Goal: Information Seeking & Learning: Learn about a topic

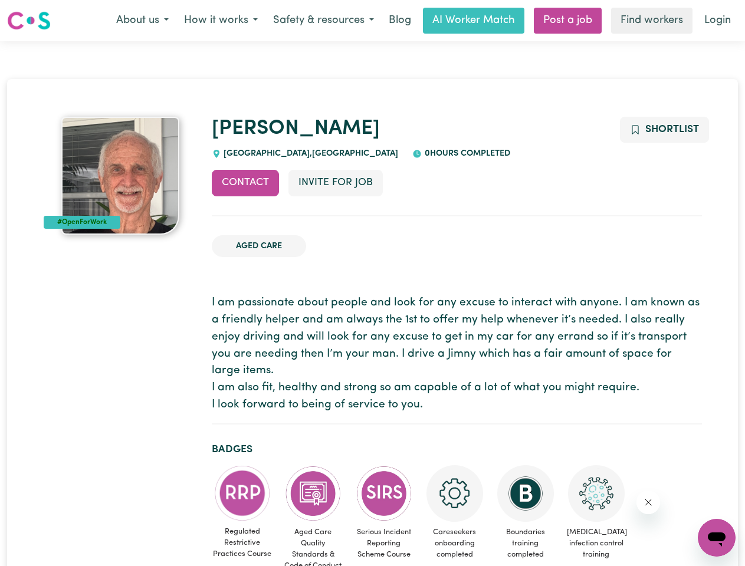
click at [142, 21] on button "About us" at bounding box center [143, 20] width 68 height 25
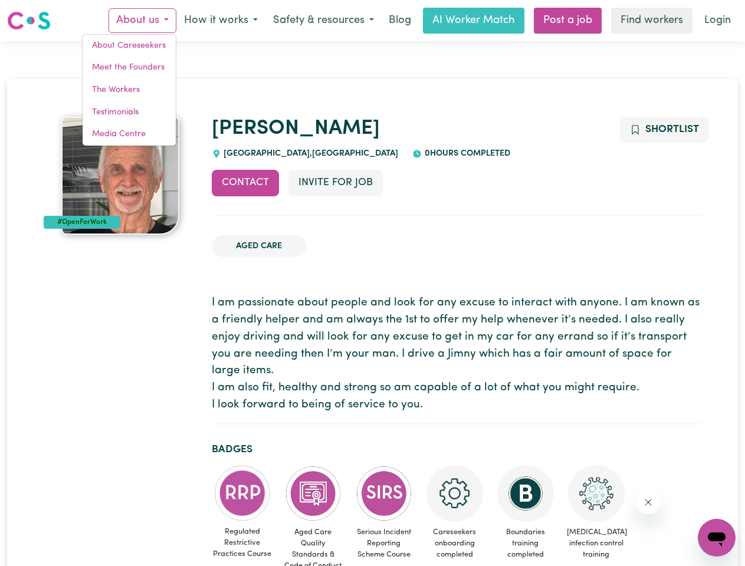
click at [220, 21] on button "How it works" at bounding box center [220, 20] width 89 height 25
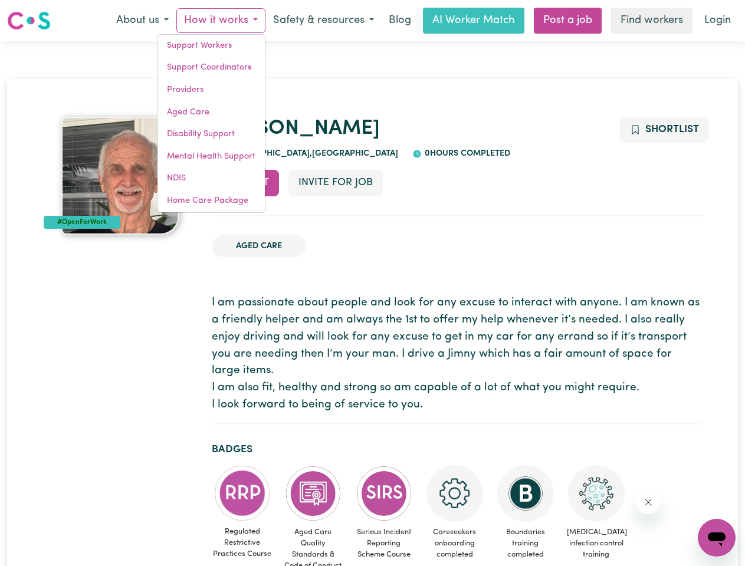
click at [323, 21] on button "Safety & resources" at bounding box center [323, 20] width 116 height 25
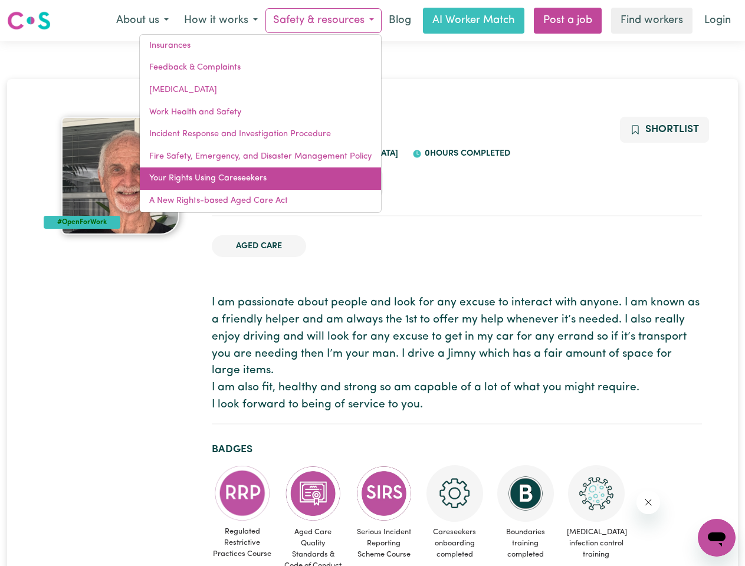
click at [245, 183] on link "Your Rights Using Careseekers" at bounding box center [260, 179] width 241 height 22
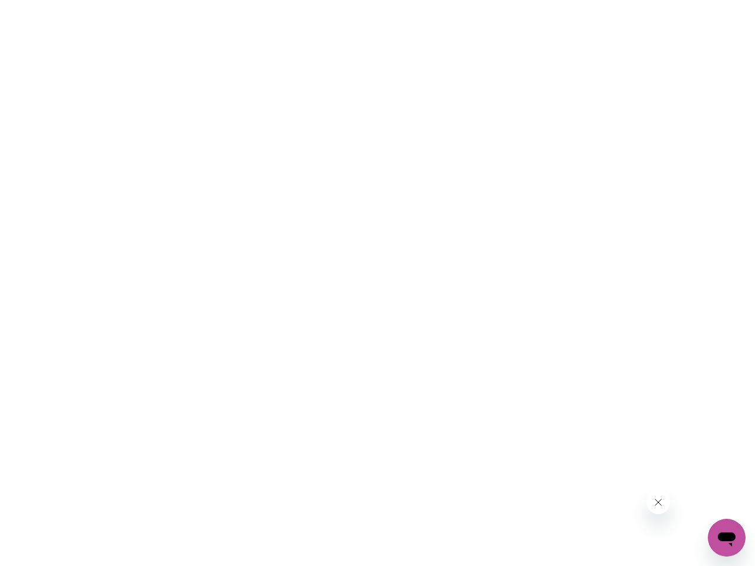
click at [335, 0] on html at bounding box center [377, 0] width 755 height 0
click at [664, 0] on html at bounding box center [377, 0] width 755 height 0
click at [242, 0] on html at bounding box center [377, 0] width 755 height 0
click at [313, 0] on html at bounding box center [377, 0] width 755 height 0
